Goal: Task Accomplishment & Management: Manage account settings

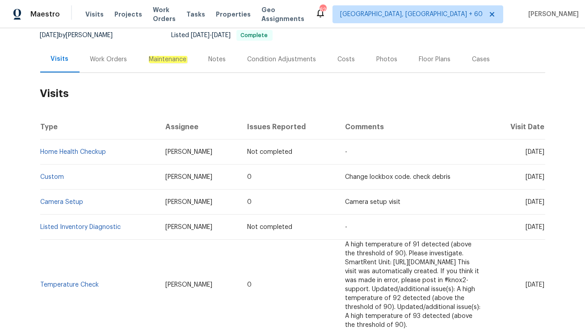
scroll to position [90, 0]
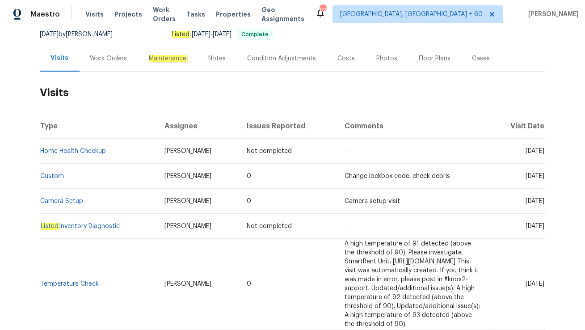
click at [93, 63] on div "Work Orders" at bounding box center [109, 58] width 59 height 26
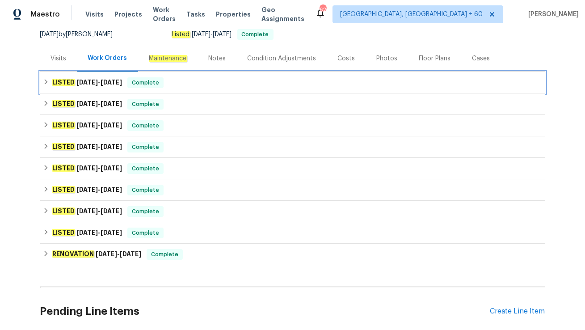
click at [128, 88] on div "LISTED 9/11/25 - 9/15/25 Complete" at bounding box center [292, 82] width 505 height 21
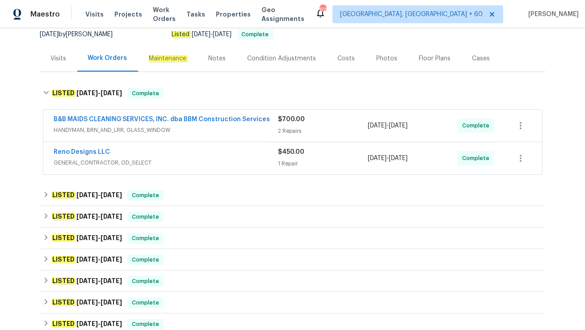
click at [163, 163] on span "GENERAL_CONTRACTOR, OD_SELECT" at bounding box center [166, 162] width 224 height 9
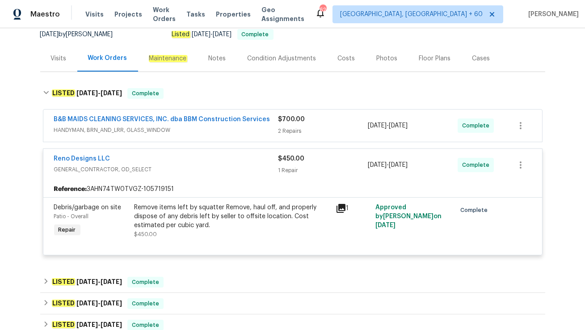
click at [188, 136] on div "B&B MAIDS CLEANING SERVICES, INC. dba BBM Construction Services HANDYMAN, BRN_A…" at bounding box center [292, 125] width 498 height 32
click at [180, 127] on span "HANDYMAN, BRN_AND_LRR, GLASS_WINDOW" at bounding box center [166, 130] width 224 height 9
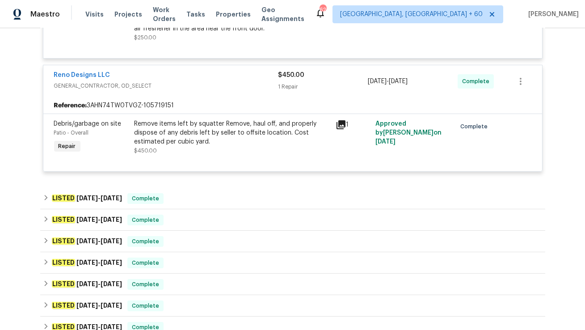
scroll to position [519, 0]
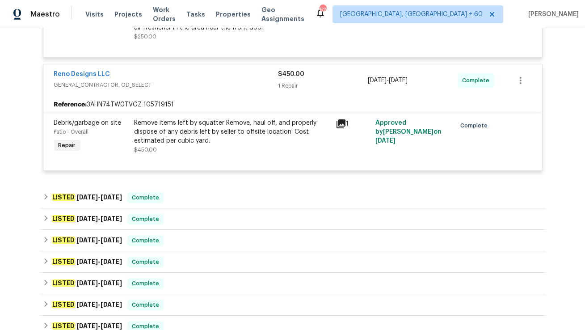
click at [171, 84] on span "GENERAL_CONTRACTOR, OD_SELECT" at bounding box center [166, 84] width 224 height 9
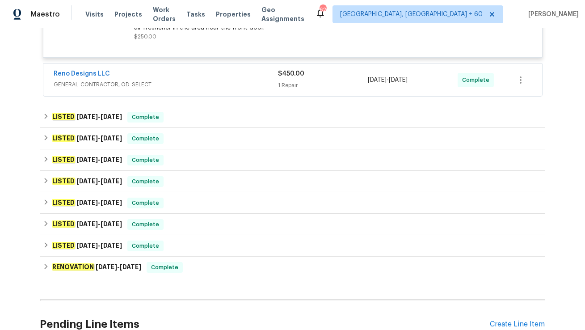
click at [171, 84] on span "GENERAL_CONTRACTOR, OD_SELECT" at bounding box center [166, 84] width 224 height 9
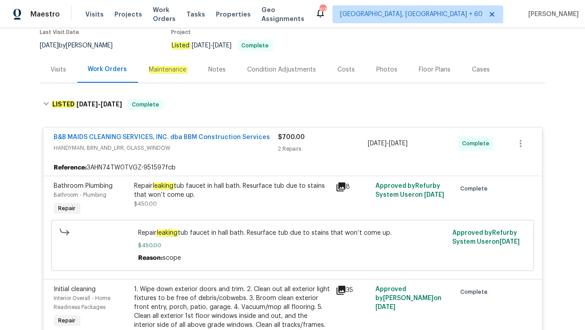
scroll to position [0, 0]
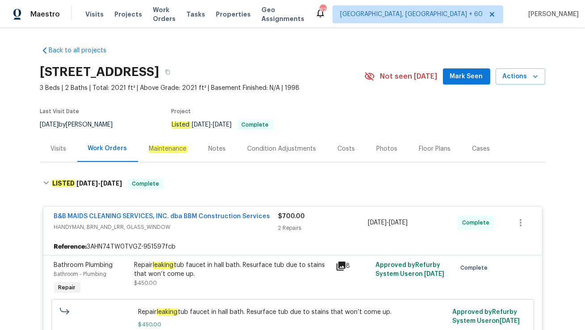
click at [56, 152] on div "Visits" at bounding box center [59, 148] width 16 height 9
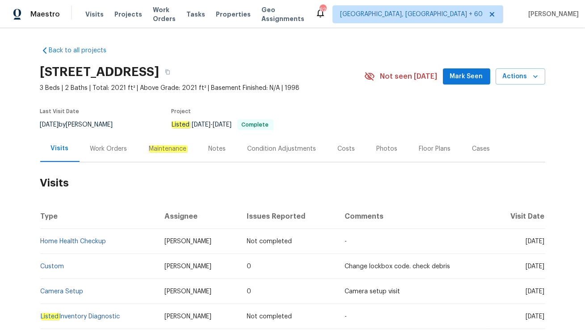
scroll to position [58, 0]
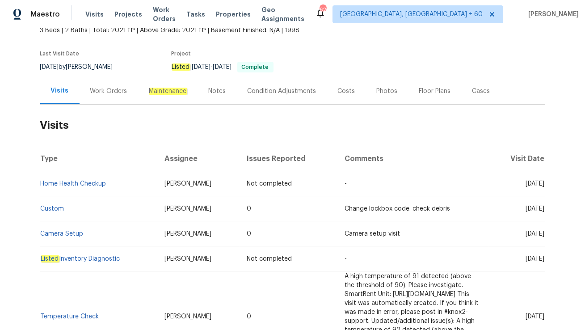
click at [103, 89] on div "Work Orders" at bounding box center [108, 91] width 37 height 9
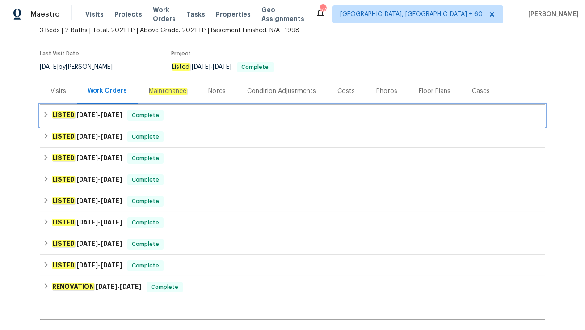
click at [133, 125] on div "LISTED 9/11/25 - 9/15/25 Complete" at bounding box center [292, 115] width 505 height 21
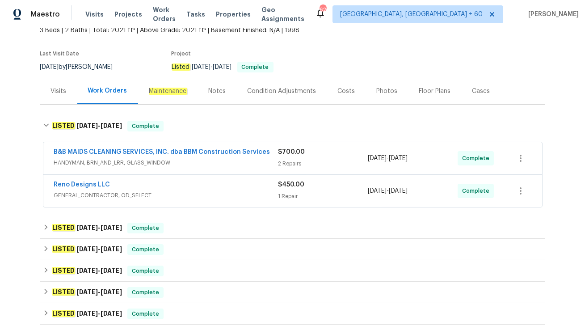
click at [159, 193] on span "GENERAL_CONTRACTOR, OD_SELECT" at bounding box center [166, 195] width 224 height 9
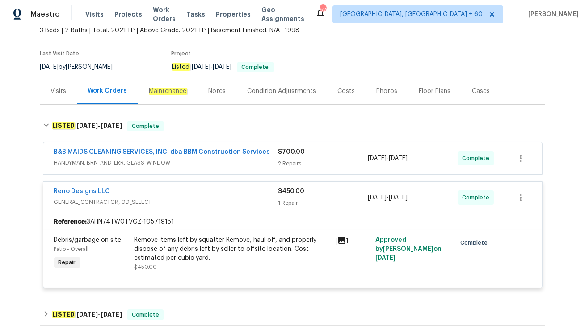
click at [56, 96] on div "Visits" at bounding box center [58, 91] width 37 height 26
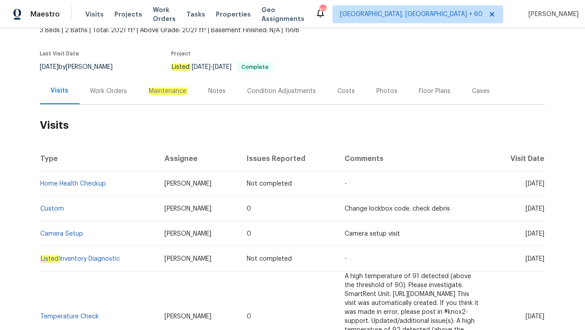
click at [86, 105] on h2 "Visits" at bounding box center [292, 126] width 505 height 42
click at [97, 96] on div "Work Orders" at bounding box center [109, 91] width 59 height 26
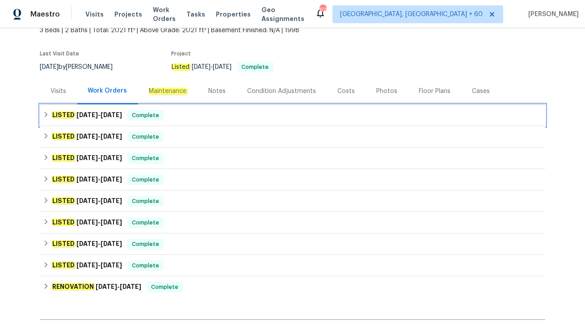
click at [161, 116] on span "Complete" at bounding box center [145, 115] width 34 height 9
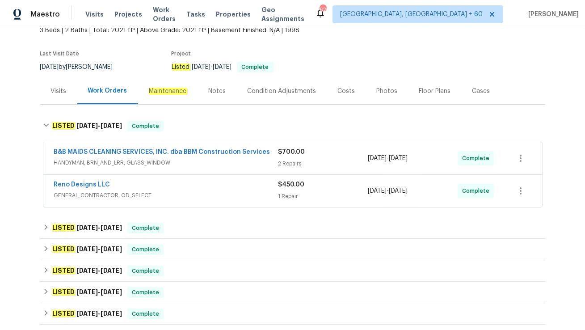
click at [58, 99] on div "Visits" at bounding box center [58, 91] width 37 height 26
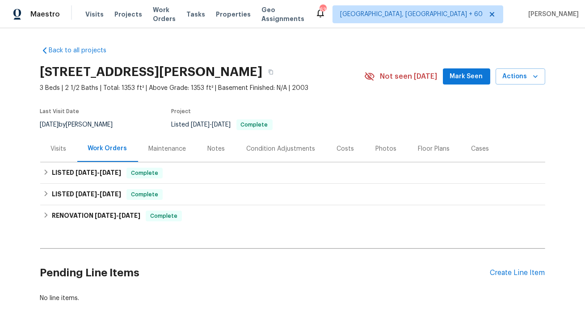
scroll to position [33, 0]
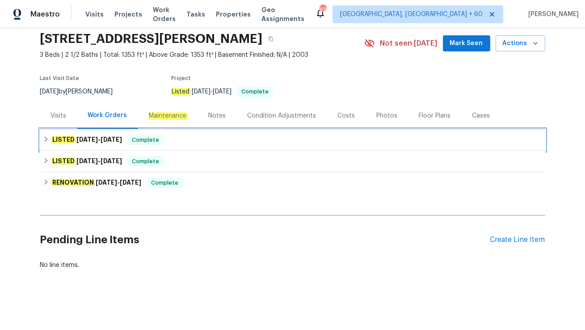
click at [60, 131] on div "LISTED 7/9/25 - 7/18/25 Complete" at bounding box center [292, 139] width 505 height 21
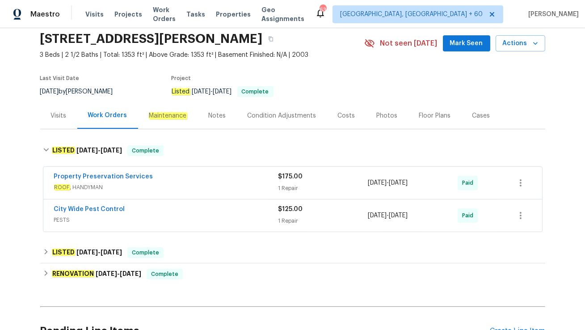
click at [57, 117] on div "Visits" at bounding box center [59, 115] width 16 height 9
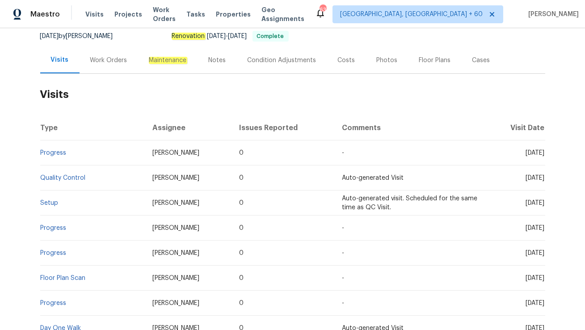
scroll to position [96, 0]
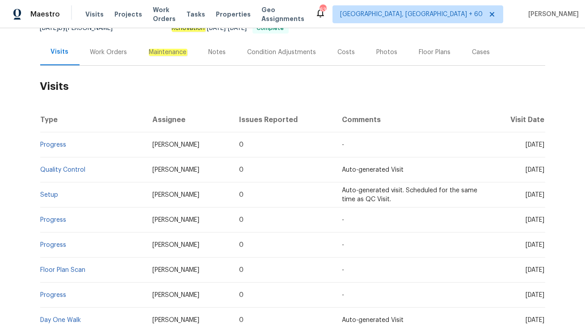
click at [102, 60] on div "Work Orders" at bounding box center [109, 52] width 59 height 26
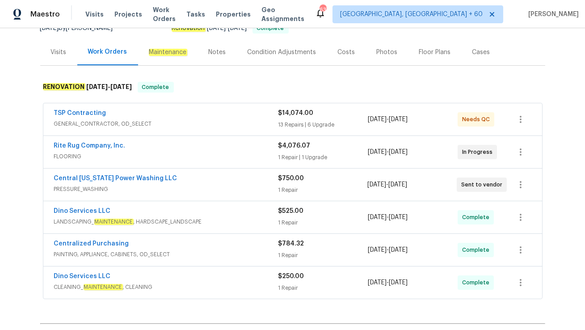
click at [211, 230] on div "Dino Services LLC LANDSCAPING_ MAINTENANCE , HARDSCAPE_LANDSCAPE $525.00 1 Repa…" at bounding box center [292, 217] width 498 height 32
click at [212, 226] on div "Dino Services LLC LANDSCAPING_ MAINTENANCE , HARDSCAPE_LANDSCAPE" at bounding box center [166, 216] width 224 height 21
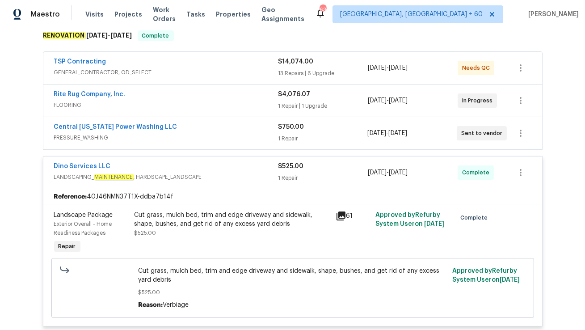
scroll to position [138, 0]
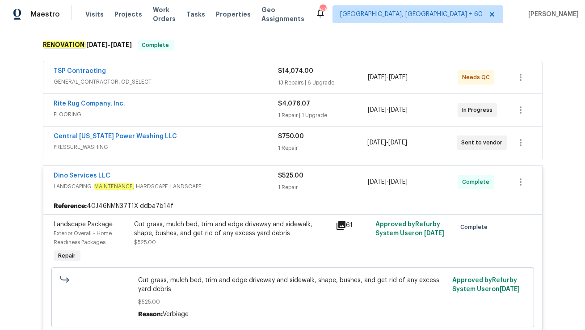
click at [175, 146] on span "PRESSURE_WASHING" at bounding box center [166, 146] width 224 height 9
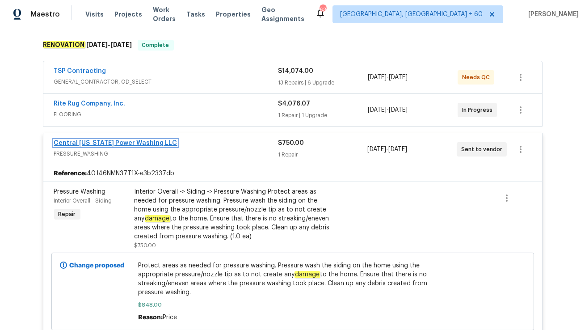
click at [112, 142] on link "Central Virginia Power Washing LLC" at bounding box center [115, 143] width 123 height 6
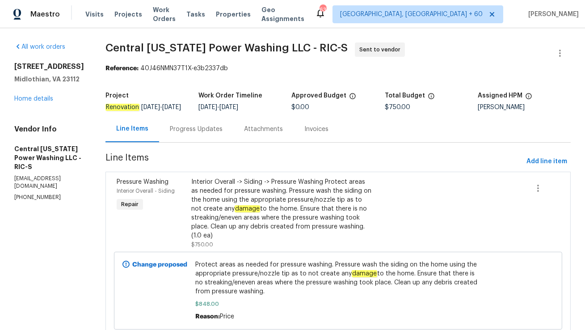
click at [180, 132] on div "Progress Updates" at bounding box center [196, 129] width 53 height 9
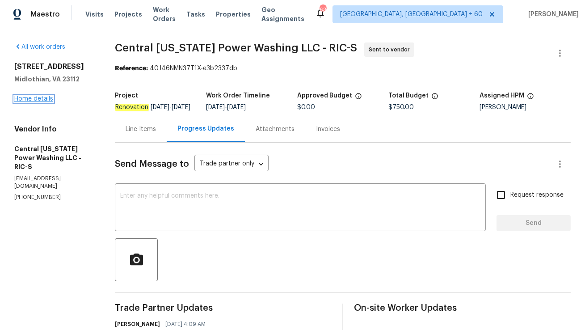
click at [22, 101] on link "Home details" at bounding box center [33, 99] width 39 height 6
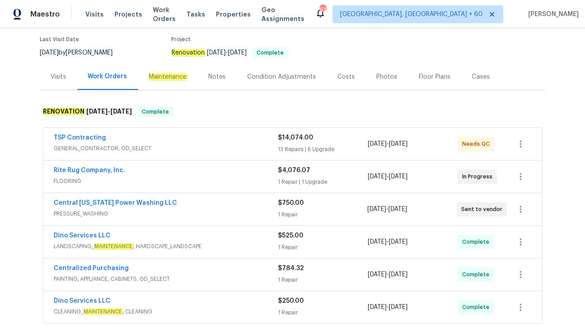
scroll to position [80, 0]
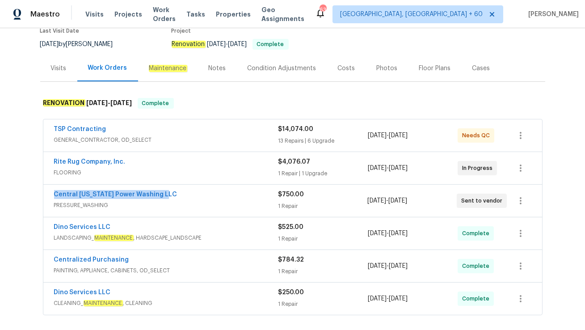
drag, startPoint x: 47, startPoint y: 192, endPoint x: 169, endPoint y: 192, distance: 122.4
click at [169, 192] on div "Central Virginia Power Washing LLC PRESSURE_WASHING $750.00 1 Repair 8/25/2025 …" at bounding box center [292, 200] width 498 height 32
copy link "Central Virginia Power Washing LLC"
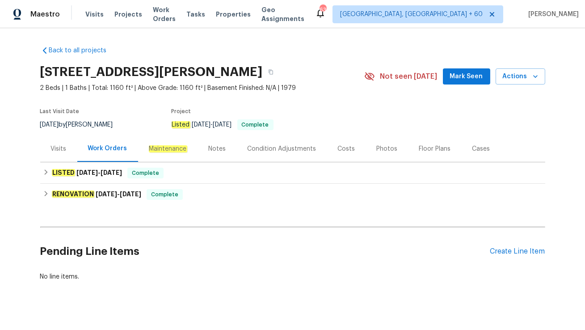
click at [61, 156] on div "Visits" at bounding box center [58, 148] width 37 height 26
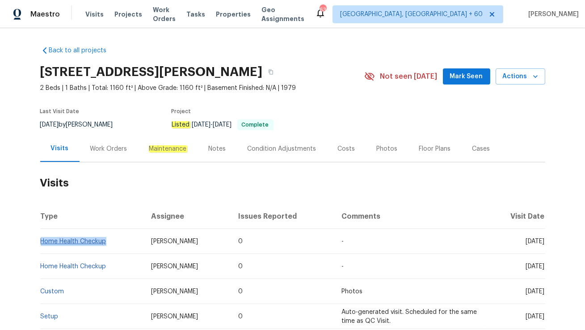
drag, startPoint x: 110, startPoint y: 240, endPoint x: 41, endPoint y: 238, distance: 68.8
click at [41, 238] on td "Home Health Checkup" at bounding box center [92, 241] width 104 height 25
copy link "Home Health Checkup"
click at [161, 240] on span "Mat Smith" at bounding box center [174, 241] width 47 height 6
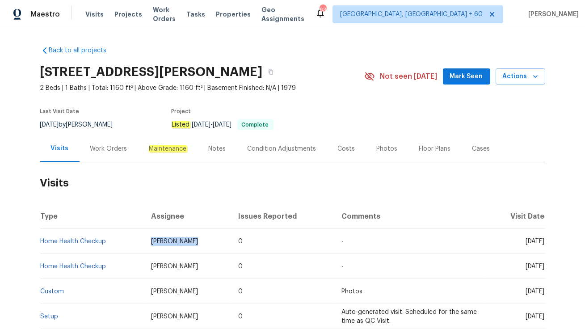
click at [161, 240] on span "Mat Smith" at bounding box center [174, 241] width 47 height 6
copy span "Mat Smith"
click at [472, 152] on div "Cases" at bounding box center [481, 148] width 18 height 9
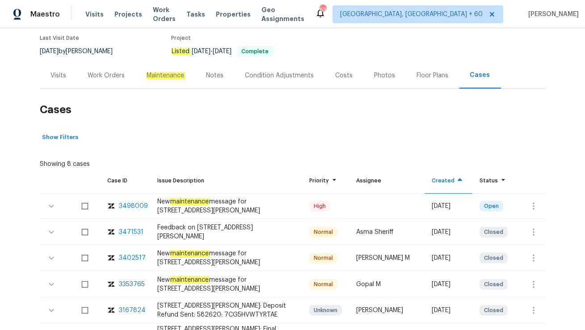
scroll to position [90, 0]
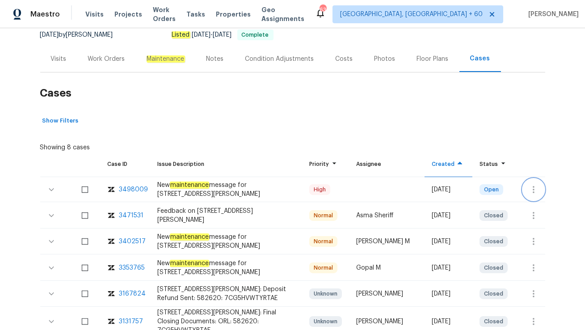
click at [534, 193] on icon "button" at bounding box center [533, 189] width 11 height 11
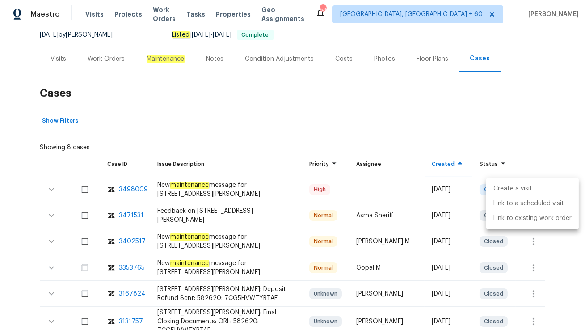
click at [530, 189] on li "Create a visit" at bounding box center [532, 188] width 92 height 15
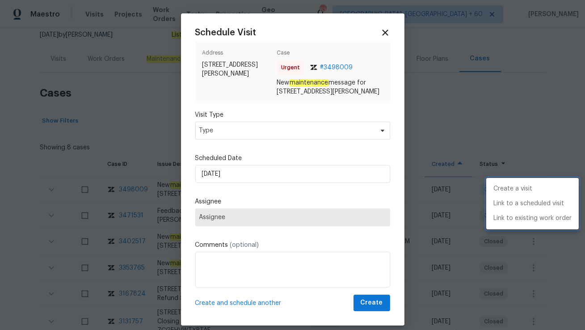
click at [218, 139] on div at bounding box center [292, 165] width 585 height 330
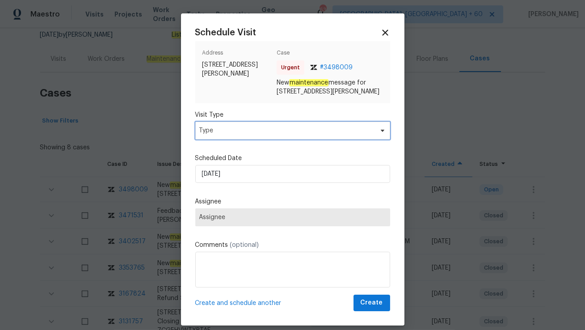
click at [218, 135] on span "Type" at bounding box center [286, 130] width 174 height 9
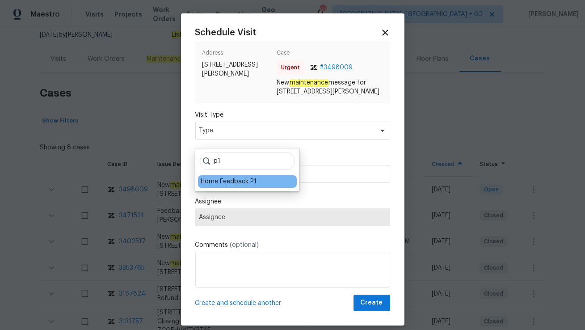
type input "p1"
click at [217, 185] on div "Home Feedback P1" at bounding box center [229, 181] width 56 height 9
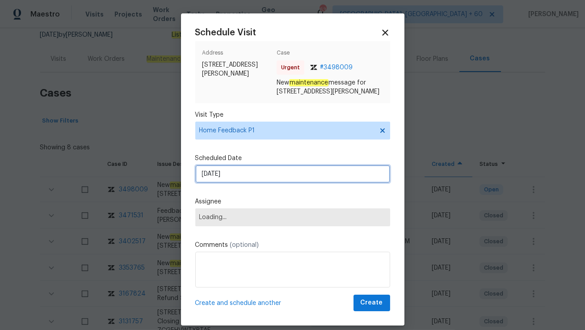
click at [213, 178] on input "18/09/2025" at bounding box center [292, 174] width 195 height 18
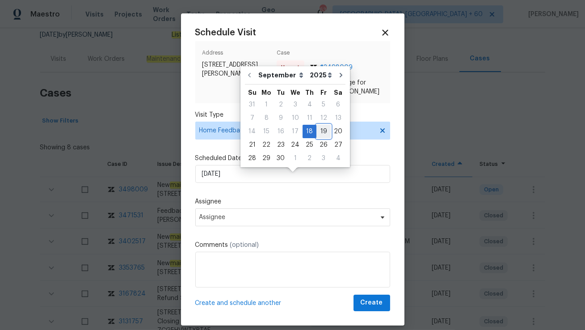
click at [316, 132] on div "19" at bounding box center [323, 131] width 14 height 13
type input "19/09/2025"
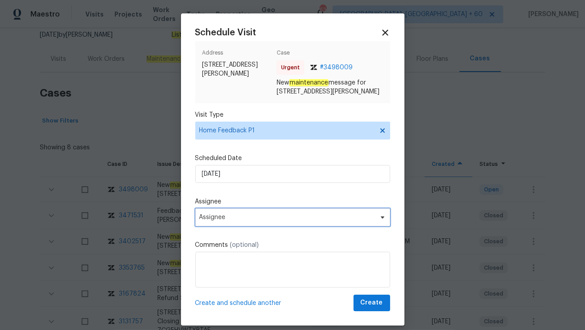
click at [212, 221] on span "Assignee" at bounding box center [286, 216] width 175 height 7
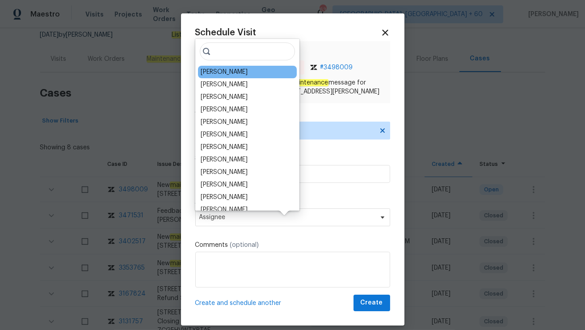
click at [219, 75] on div "Mat Smith" at bounding box center [224, 71] width 47 height 9
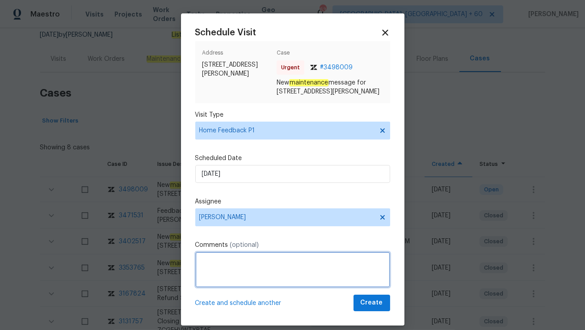
click at [218, 268] on textarea at bounding box center [292, 269] width 195 height 36
paste textarea "Flip State: Listed DOM: 93 Number of times the issue was reported: 1 Issue: Vis…"
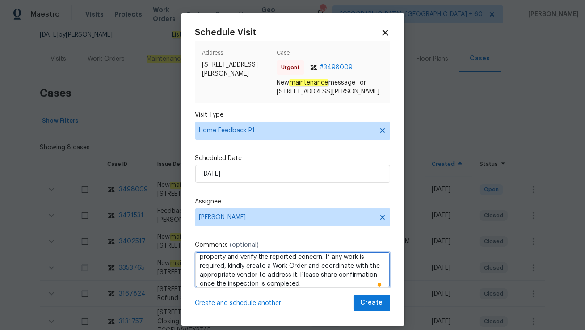
type textarea "Hi Mat, Good Morning! Flip State: Listed DOM: 93 Number of times the issue was …"
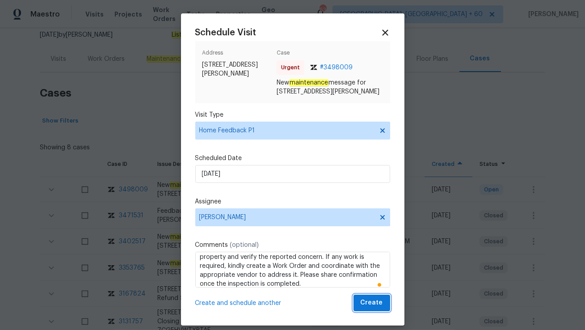
click at [372, 308] on span "Create" at bounding box center [371, 302] width 22 height 11
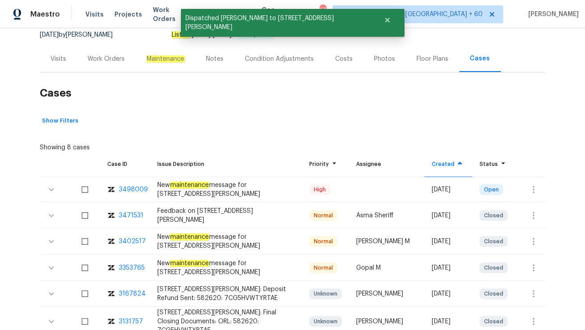
click at [60, 58] on div "Visits" at bounding box center [59, 58] width 16 height 9
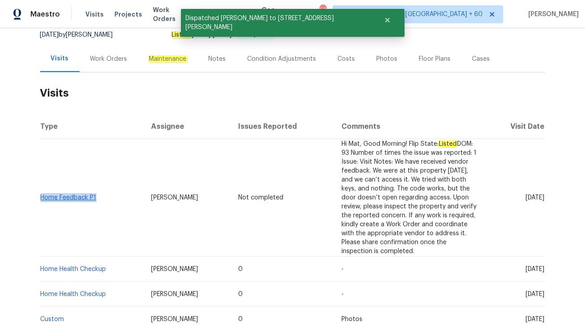
drag, startPoint x: 100, startPoint y: 197, endPoint x: 42, endPoint y: 197, distance: 58.5
click at [42, 197] on td "Home Feedback P1" at bounding box center [92, 197] width 104 height 117
copy link "Home Feedback P1"
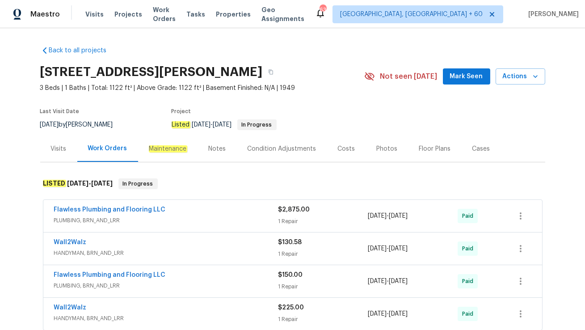
scroll to position [55, 0]
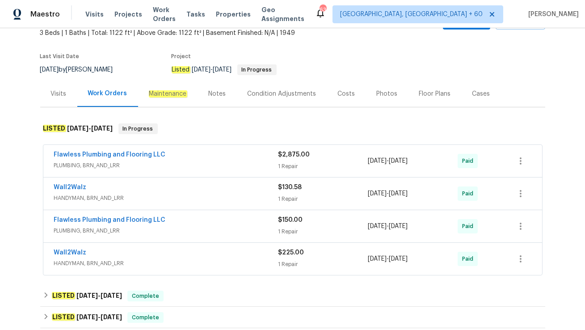
click at [63, 106] on div "Visits Work Orders Maintenance Notes Condition Adjustments Costs Photos Floor P…" at bounding box center [292, 93] width 505 height 27
click at [59, 99] on div "Visits" at bounding box center [58, 93] width 37 height 26
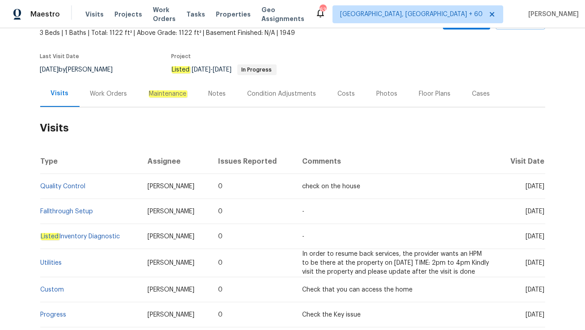
click at [100, 95] on div "Work Orders" at bounding box center [108, 93] width 37 height 9
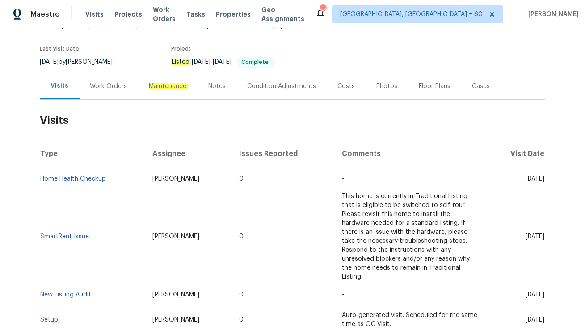
scroll to position [63, 0]
click at [110, 91] on div "Work Orders" at bounding box center [109, 85] width 59 height 26
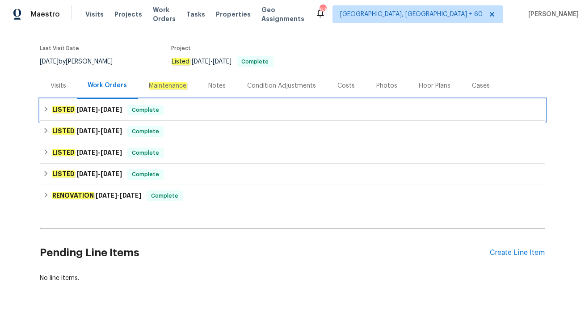
click at [129, 109] on div "LISTED 7/30/25 - 8/19/25 Complete" at bounding box center [292, 110] width 499 height 11
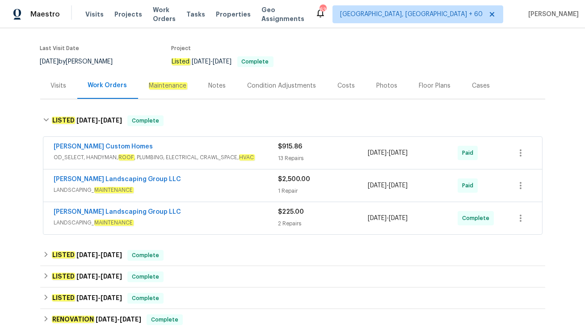
click at [168, 218] on span "LANDSCAPING_ MAINTENANCE" at bounding box center [166, 222] width 224 height 9
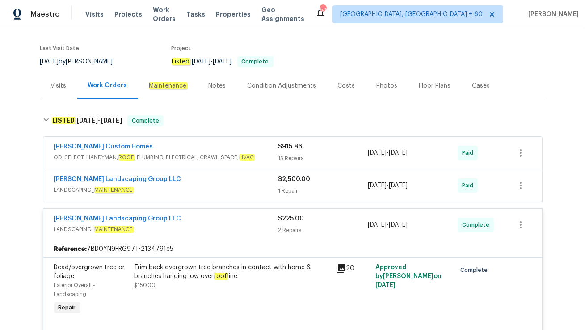
click at [175, 185] on span "LANDSCAPING_ MAINTENANCE" at bounding box center [166, 189] width 224 height 9
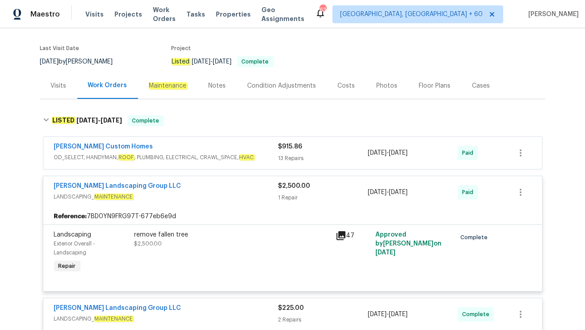
click at [167, 145] on div "Rappa Custom Homes" at bounding box center [166, 147] width 224 height 11
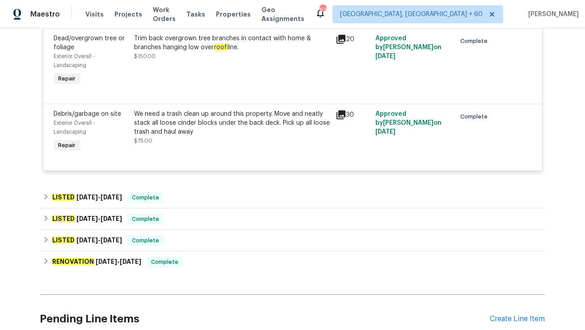
scroll to position [1306, 0]
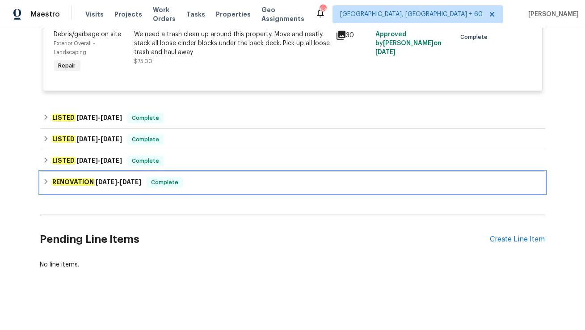
click at [188, 181] on div "RENOVATION 4/7/25 - 4/14/25 Complete" at bounding box center [292, 182] width 499 height 11
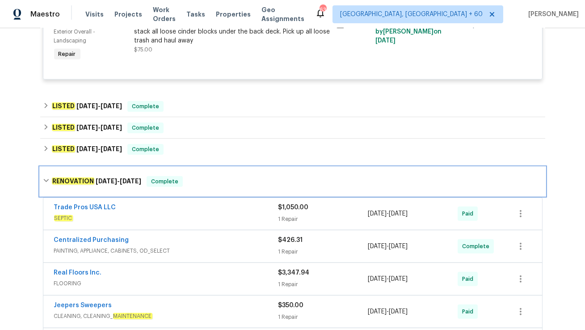
scroll to position [1521, 0]
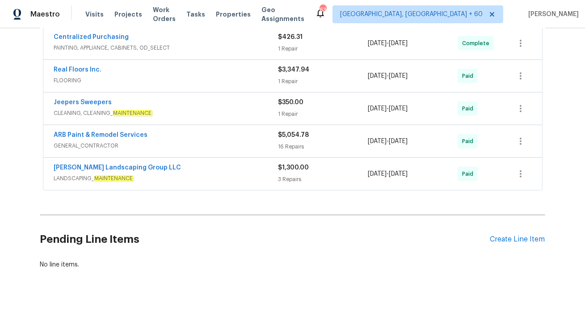
click at [174, 176] on span "LANDSCAPING_ MAINTENANCE" at bounding box center [166, 178] width 224 height 9
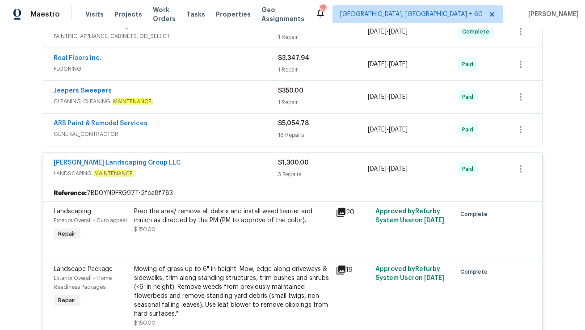
click at [133, 138] on span "GENERAL_CONTRACTOR" at bounding box center [166, 134] width 224 height 9
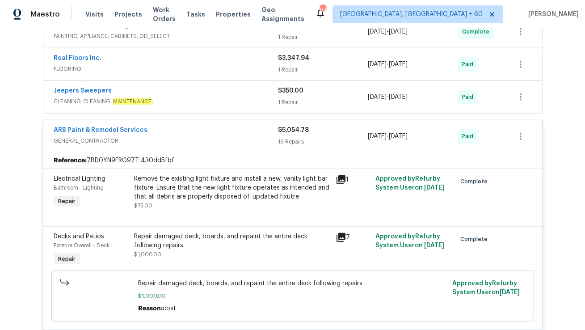
click at [112, 97] on div "Jeepers Sweepers" at bounding box center [166, 91] width 224 height 11
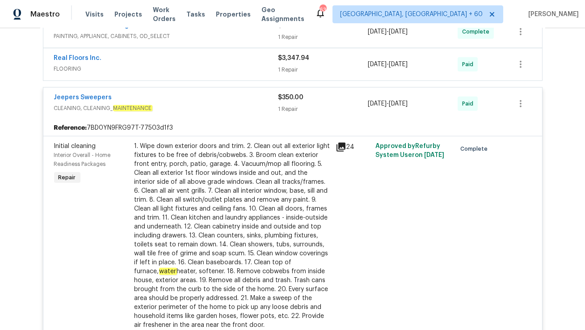
click at [95, 73] on span "FLOORING" at bounding box center [166, 68] width 224 height 9
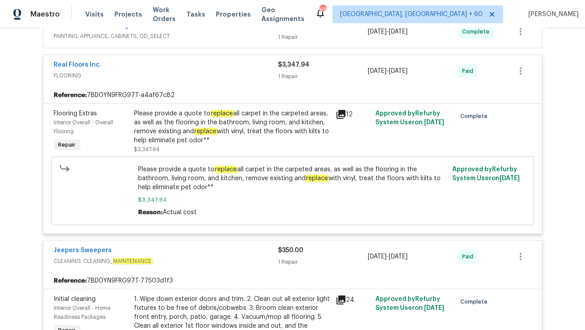
click at [131, 32] on div "Centralized Purchasing" at bounding box center [166, 26] width 224 height 11
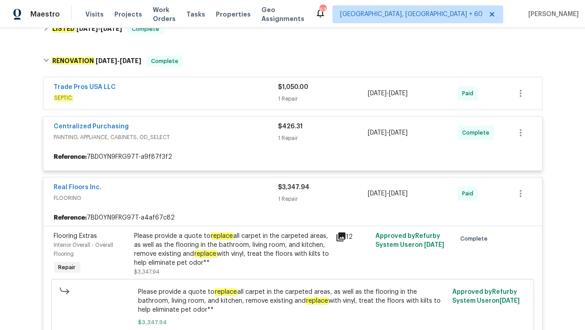
scroll to position [1425, 0]
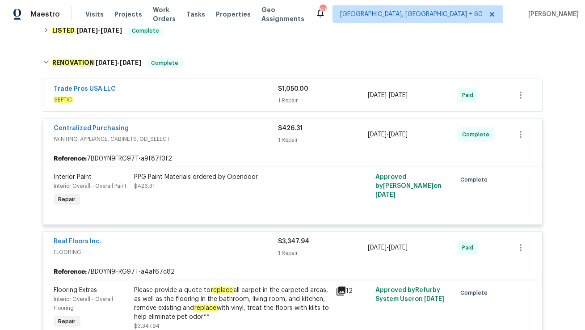
click at [123, 95] on div "Trade Pros USA LLC" at bounding box center [166, 89] width 224 height 11
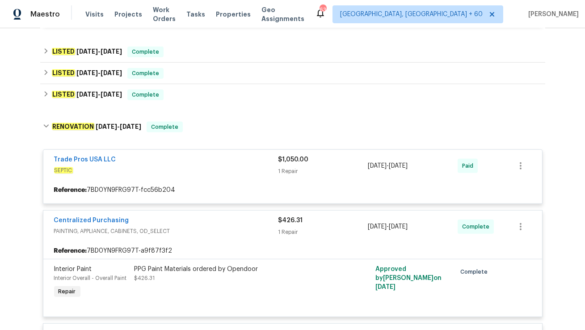
scroll to position [1345, 0]
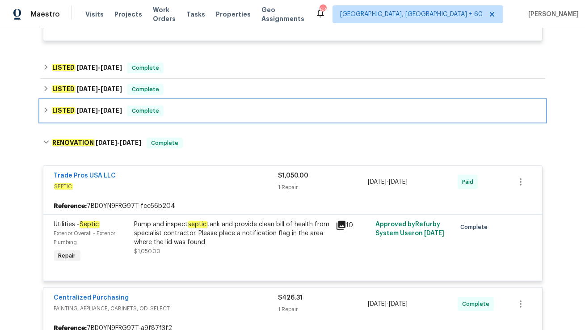
click at [154, 115] on span "Complete" at bounding box center [145, 110] width 34 height 9
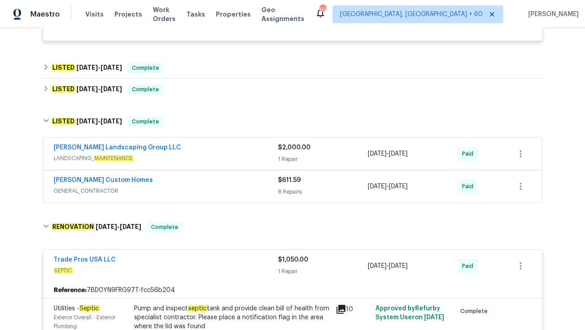
click at [146, 186] on div "Rappa Custom Homes" at bounding box center [166, 181] width 224 height 11
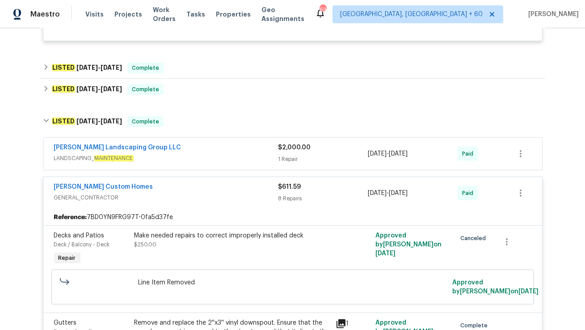
click at [163, 154] on div "Sandoval Landscaping Group LLC" at bounding box center [166, 148] width 224 height 11
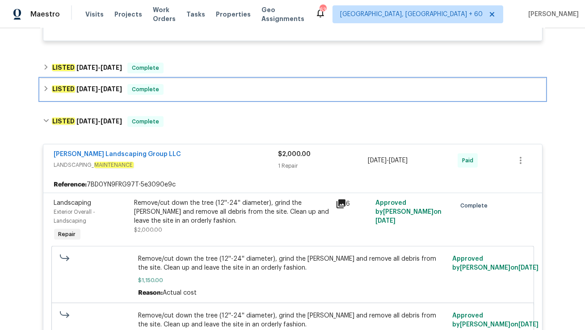
click at [171, 95] on div "LISTED 7/11/25 - 7/14/25 Complete" at bounding box center [292, 89] width 499 height 11
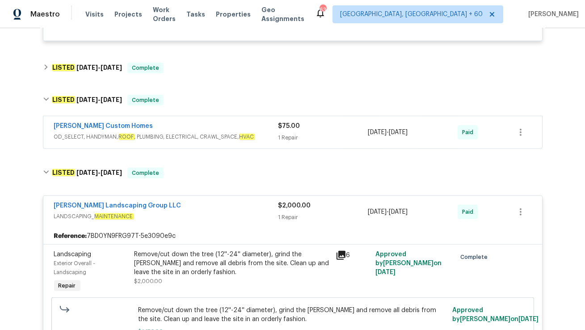
click at [160, 148] on div "Rappa Custom Homes OD_SELECT, HANDYMAN, ROOF , PLUMBING, ELECTRICAL, CRAWL_SPAC…" at bounding box center [292, 132] width 498 height 32
click at [166, 132] on div "Rappa Custom Homes" at bounding box center [166, 126] width 224 height 11
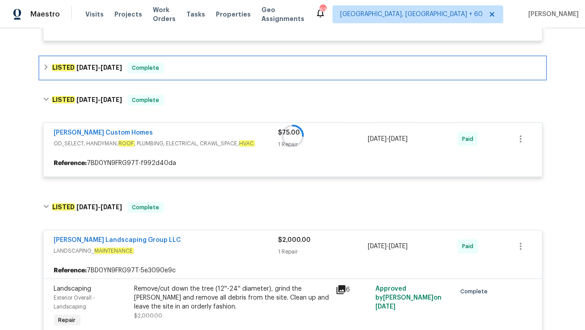
click at [178, 73] on div "LISTED 7/25/25 - 7/28/25 Complete" at bounding box center [292, 68] width 499 height 11
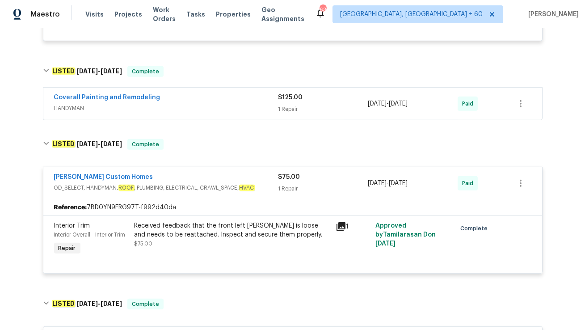
click at [172, 104] on div "Coverall Painting and Remodeling" at bounding box center [166, 98] width 224 height 11
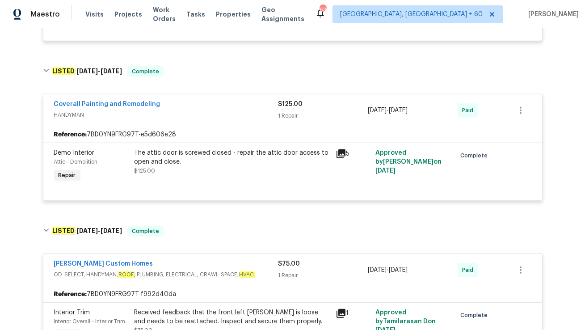
scroll to position [1884, 0]
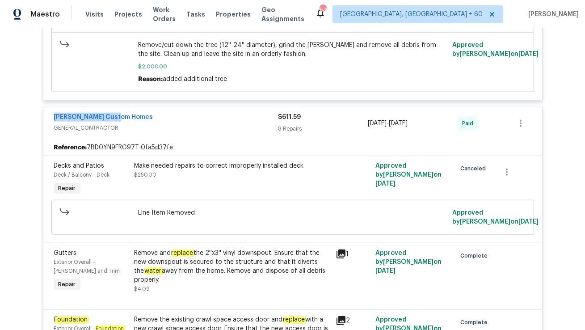
drag, startPoint x: 49, startPoint y: 129, endPoint x: 199, endPoint y: 129, distance: 149.6
click at [199, 129] on div "Rappa Custom Homes GENERAL_CONTRACTOR $611.59 8 Repairs 5/5/2025 - 5/6/2025 Paid" at bounding box center [292, 123] width 498 height 32
copy link "Rappa Custom Homes"
